Goal: Use online tool/utility: Utilize a website feature to perform a specific function

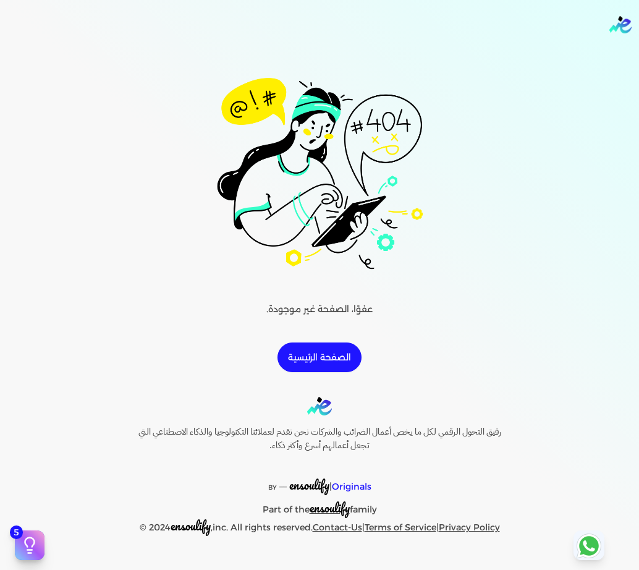
click at [329, 353] on link "الصفحة الرئيسية" at bounding box center [320, 358] width 84 height 30
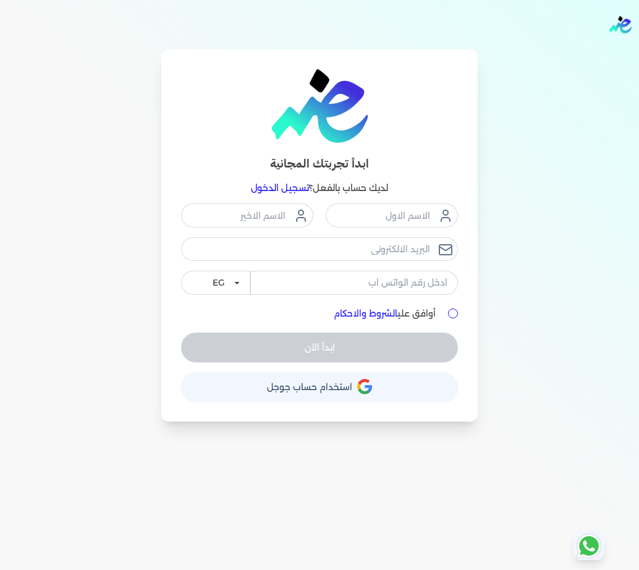
click at [375, 393] on button "حساب استخدام حساب جوجل" at bounding box center [319, 387] width 277 height 30
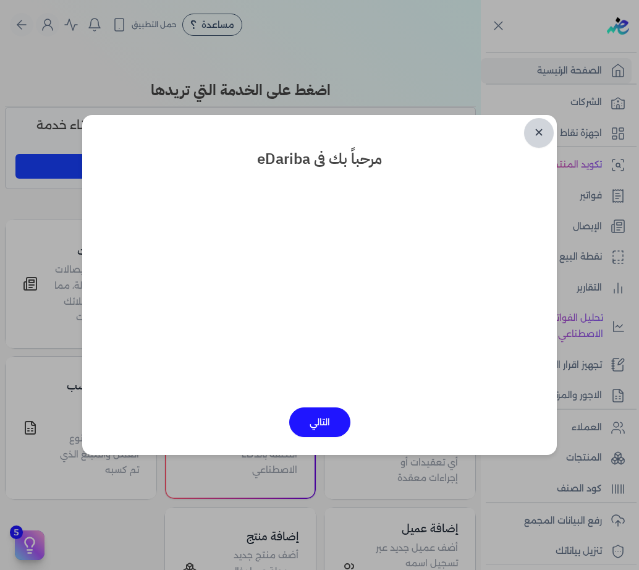
click at [534, 140] on link "✕" at bounding box center [539, 133] width 30 height 30
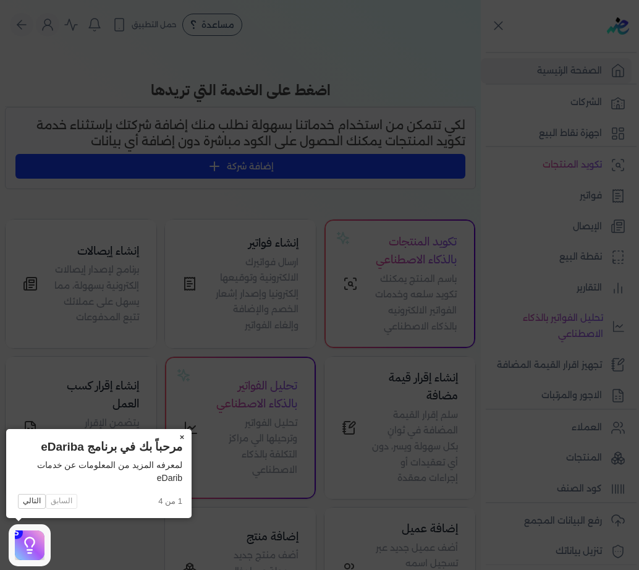
click at [182, 441] on button "×" at bounding box center [182, 437] width 20 height 17
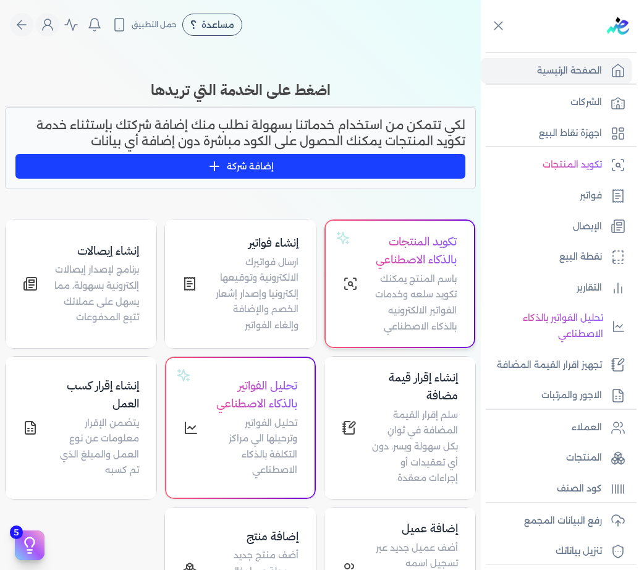
click at [406, 315] on p "باسم المنتج يمكنك تكويد سلعه وخدمات الفواتير الالكترونيه بالذكاء الاصطناعي" at bounding box center [415, 302] width 84 height 63
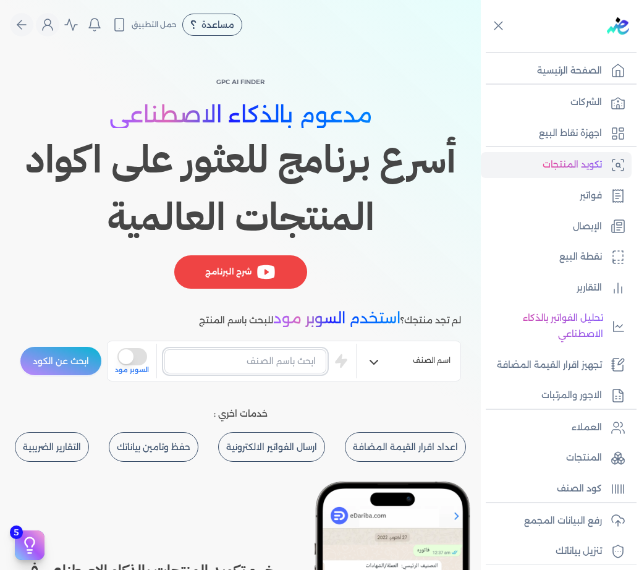
click at [250, 366] on input "text" at bounding box center [245, 360] width 162 height 23
click at [147, 354] on button "is super mode" at bounding box center [132, 356] width 30 height 17
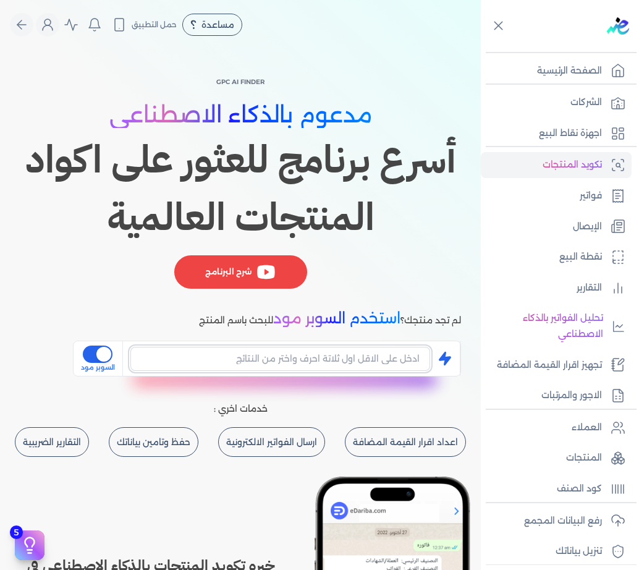
click at [184, 365] on input "text" at bounding box center [280, 358] width 300 height 23
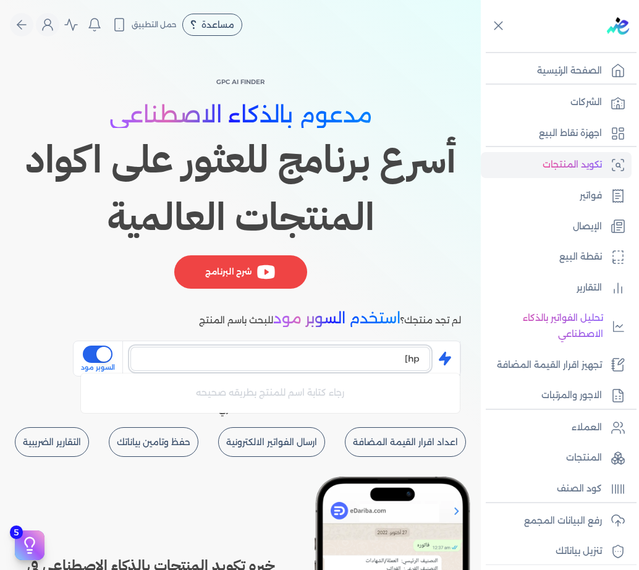
type input "hp]"
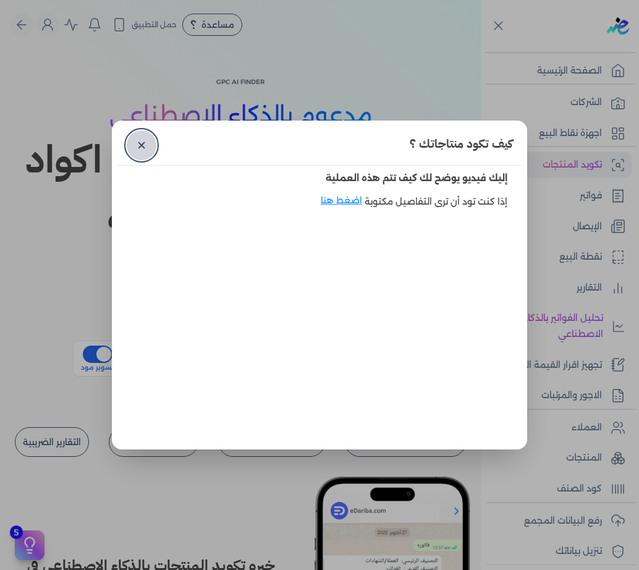
click at [128, 139] on div "كيف تكود منتاجاتك ؟ ✕" at bounding box center [320, 146] width 406 height 40
click at [127, 150] on div "كيف تكود منتاجاتك ؟ ✕" at bounding box center [320, 146] width 406 height 40
click at [149, 142] on link "✕" at bounding box center [142, 145] width 30 height 30
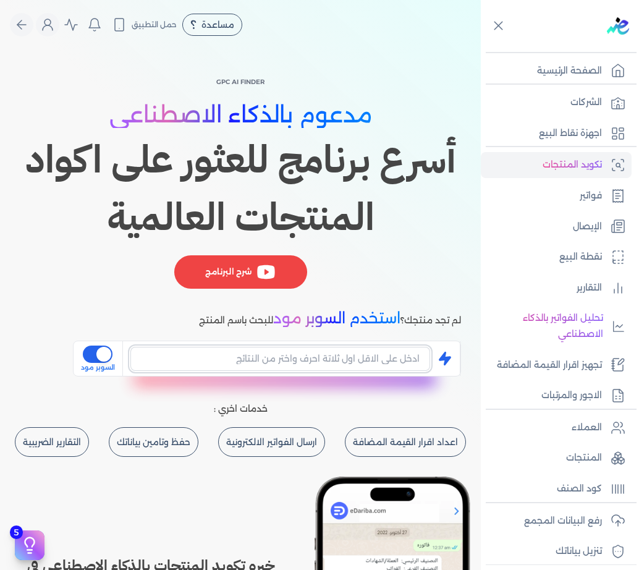
click at [301, 357] on input "text" at bounding box center [280, 358] width 300 height 23
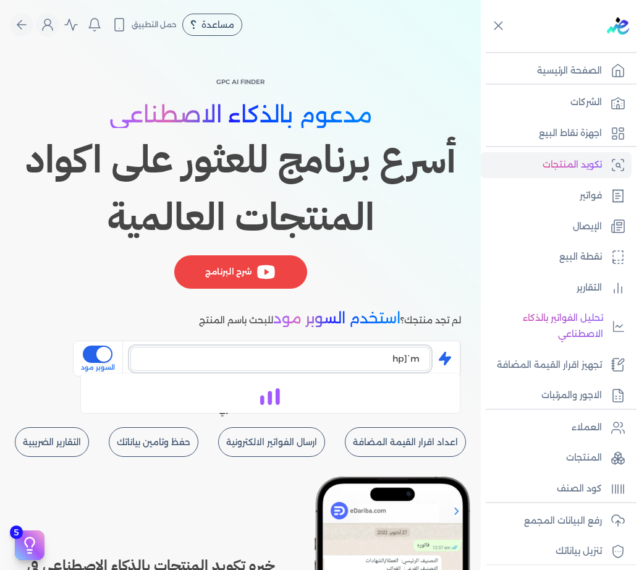
click at [301, 357] on input "hp]`m" at bounding box center [280, 358] width 300 height 23
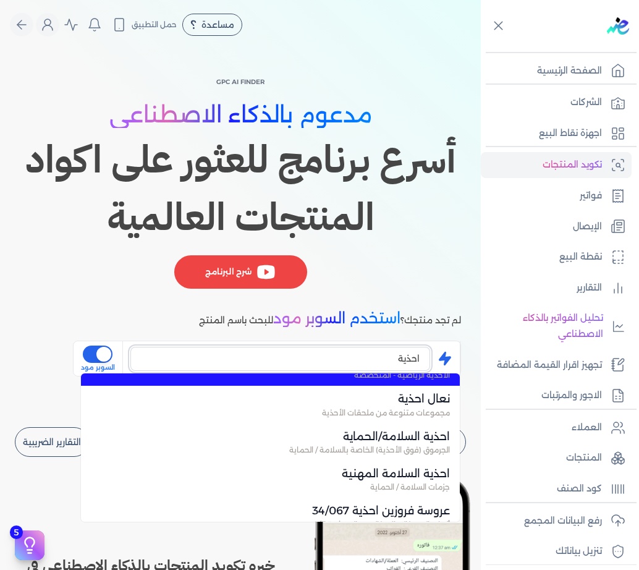
scroll to position [124, 0]
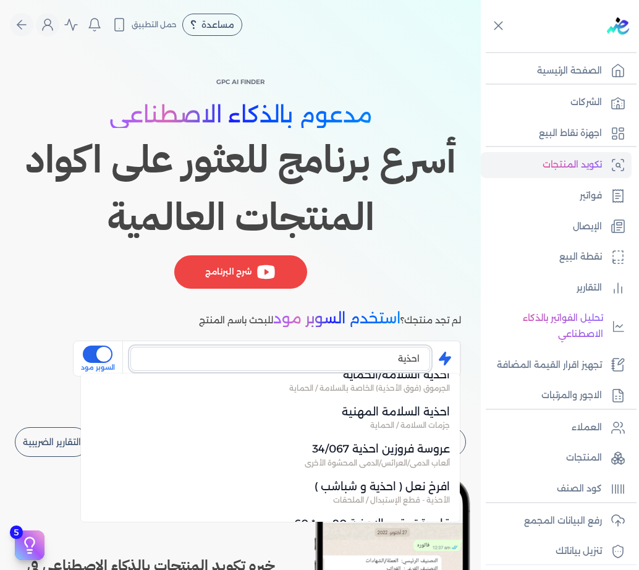
type input "احذية"
